Goal: Task Accomplishment & Management: Use online tool/utility

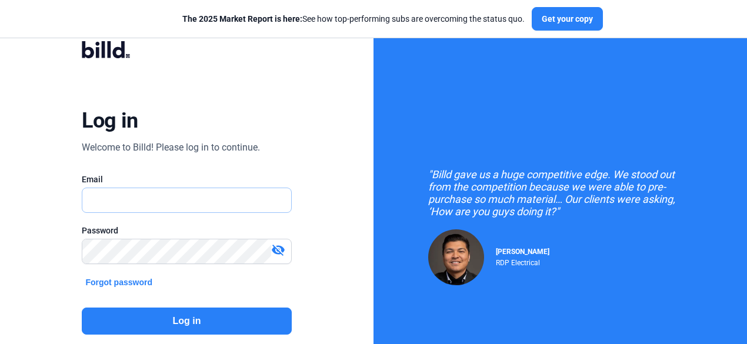
type input "[EMAIL_ADDRESS][DOMAIN_NAME]"
click at [516, 44] on div ""Billd gave us a huge competitive edge. We stood out from the competition becau…" at bounding box center [561, 227] width 374 height 454
click at [152, 317] on button "Log in" at bounding box center [186, 321] width 209 height 27
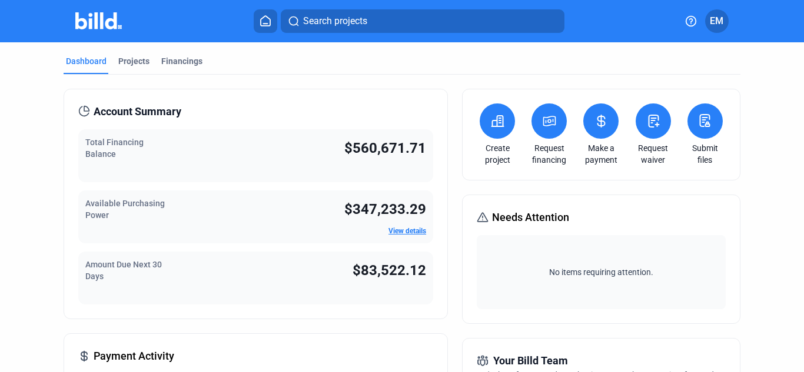
click at [599, 117] on icon at bounding box center [601, 121] width 7 height 12
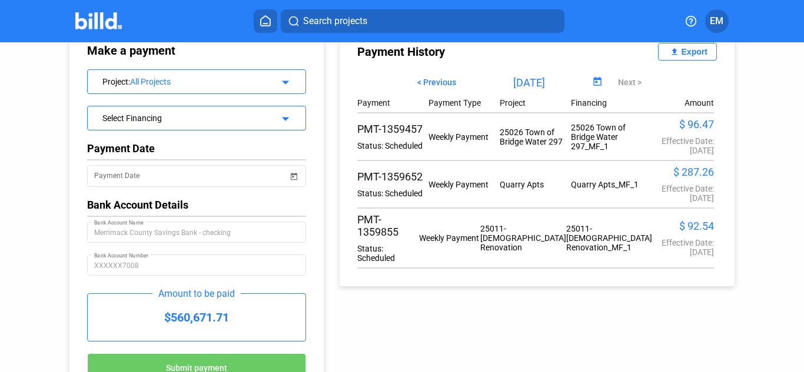
scroll to position [107, 0]
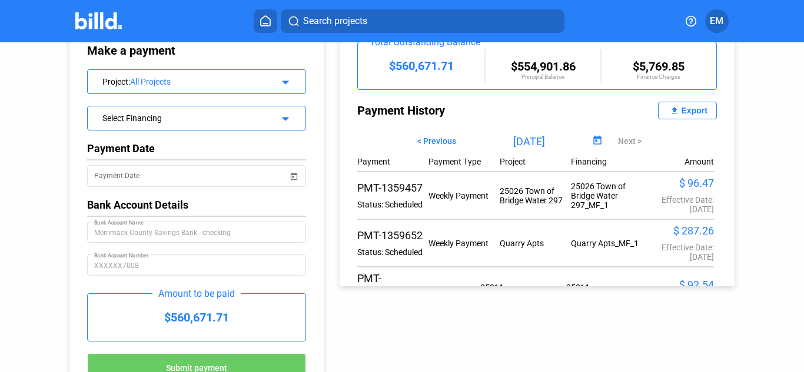
click at [667, 110] on mat-icon "file_upload" at bounding box center [674, 111] width 14 height 14
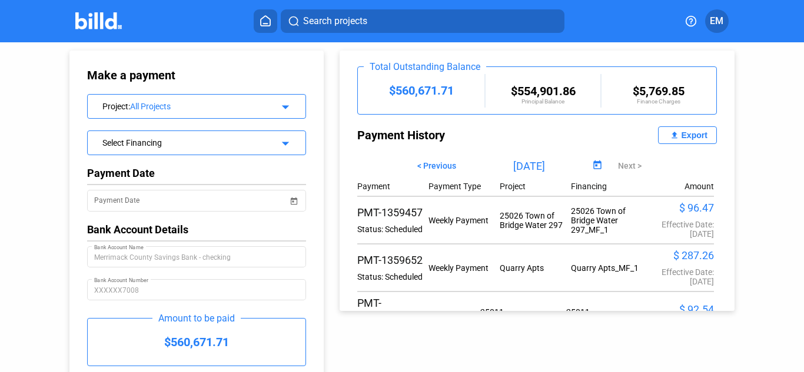
scroll to position [0, 0]
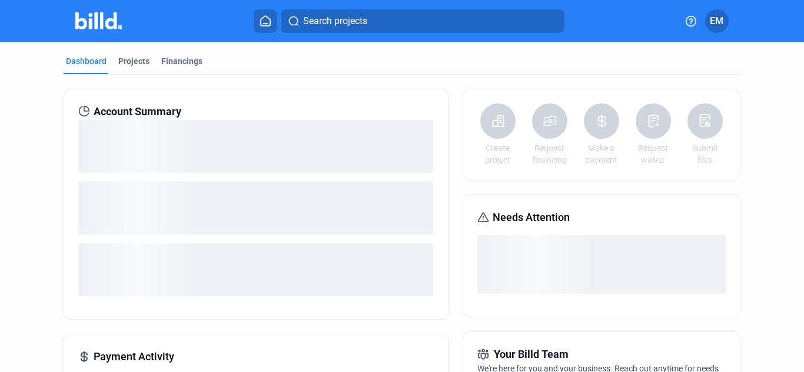
click at [308, 21] on span "Search projects" at bounding box center [335, 21] width 64 height 14
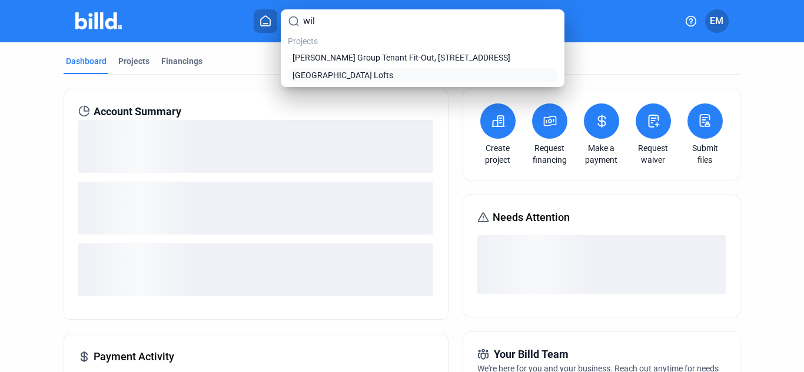
type input "wil"
click at [317, 78] on span "[GEOGRAPHIC_DATA] Lofts" at bounding box center [342, 75] width 101 height 12
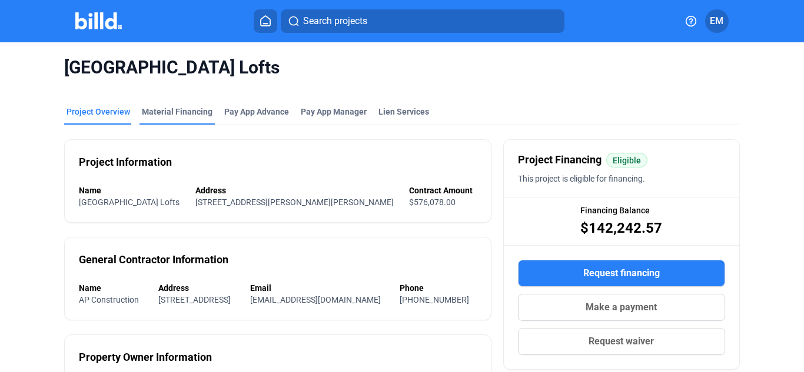
click at [164, 114] on div "Material Financing" at bounding box center [177, 112] width 71 height 12
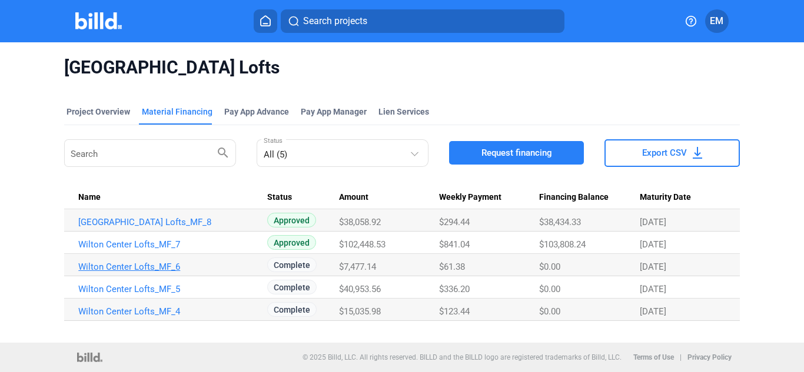
click at [161, 269] on link "Wilton Center Lofts_MF_6" at bounding box center [167, 267] width 179 height 11
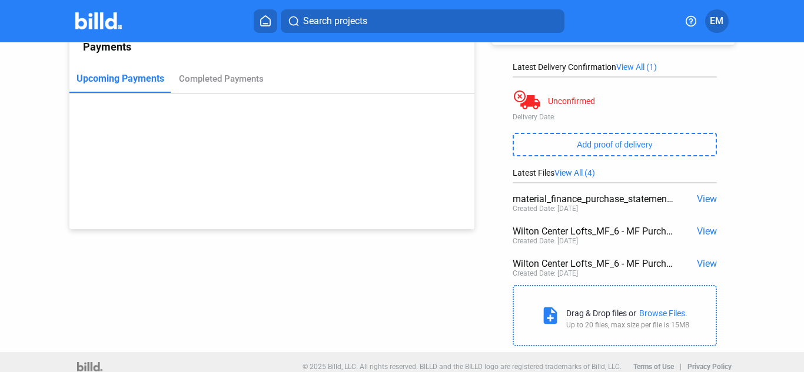
scroll to position [167, 0]
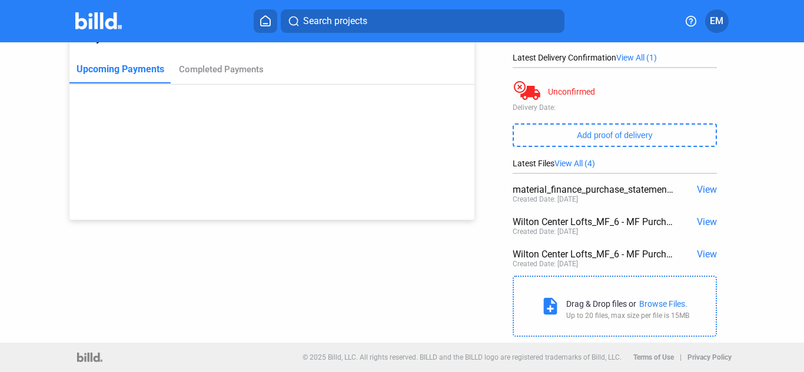
click at [697, 252] on span "View" at bounding box center [707, 254] width 20 height 11
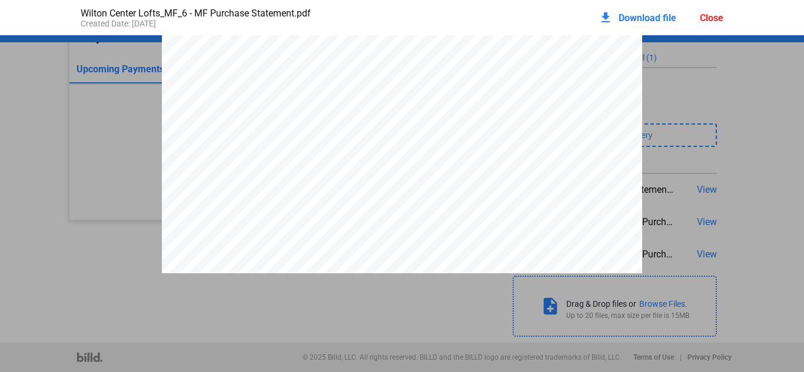
scroll to position [359, 0]
